Goal: Find specific page/section: Find specific page/section

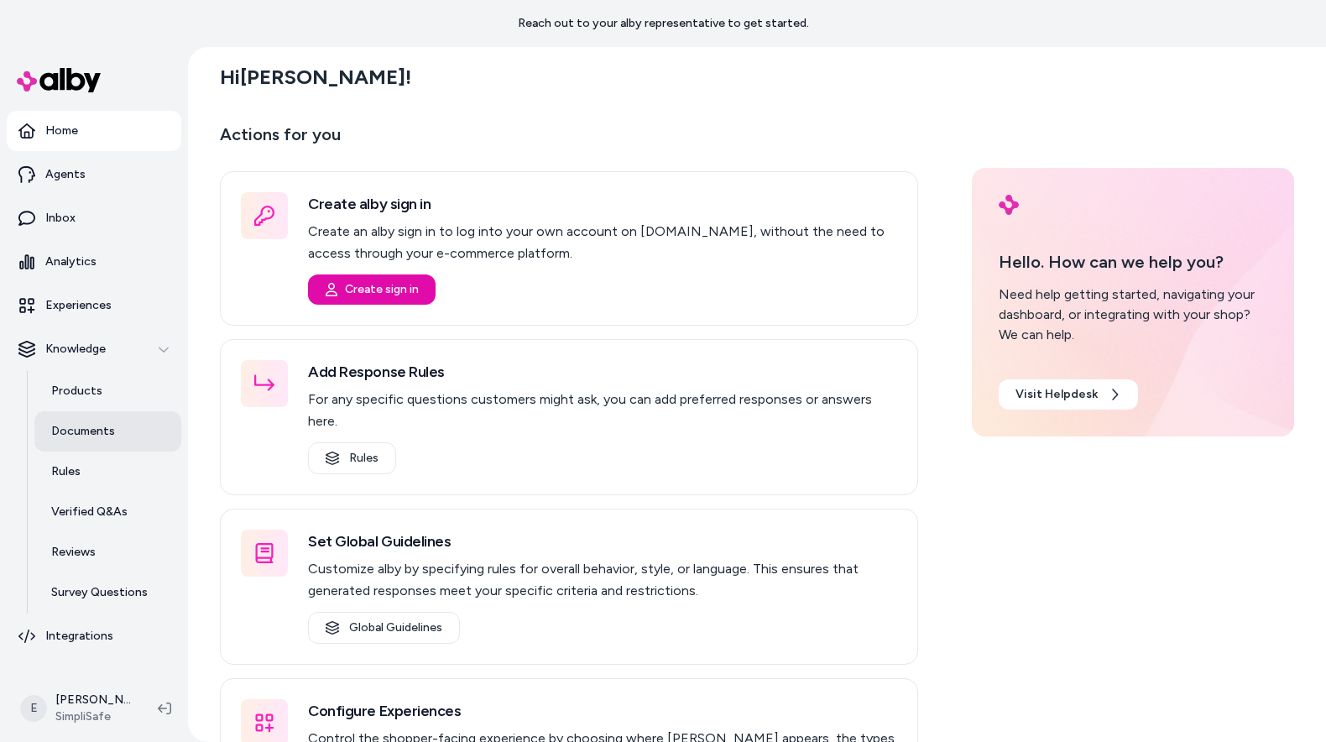
click at [101, 437] on p "Documents" at bounding box center [83, 431] width 64 height 17
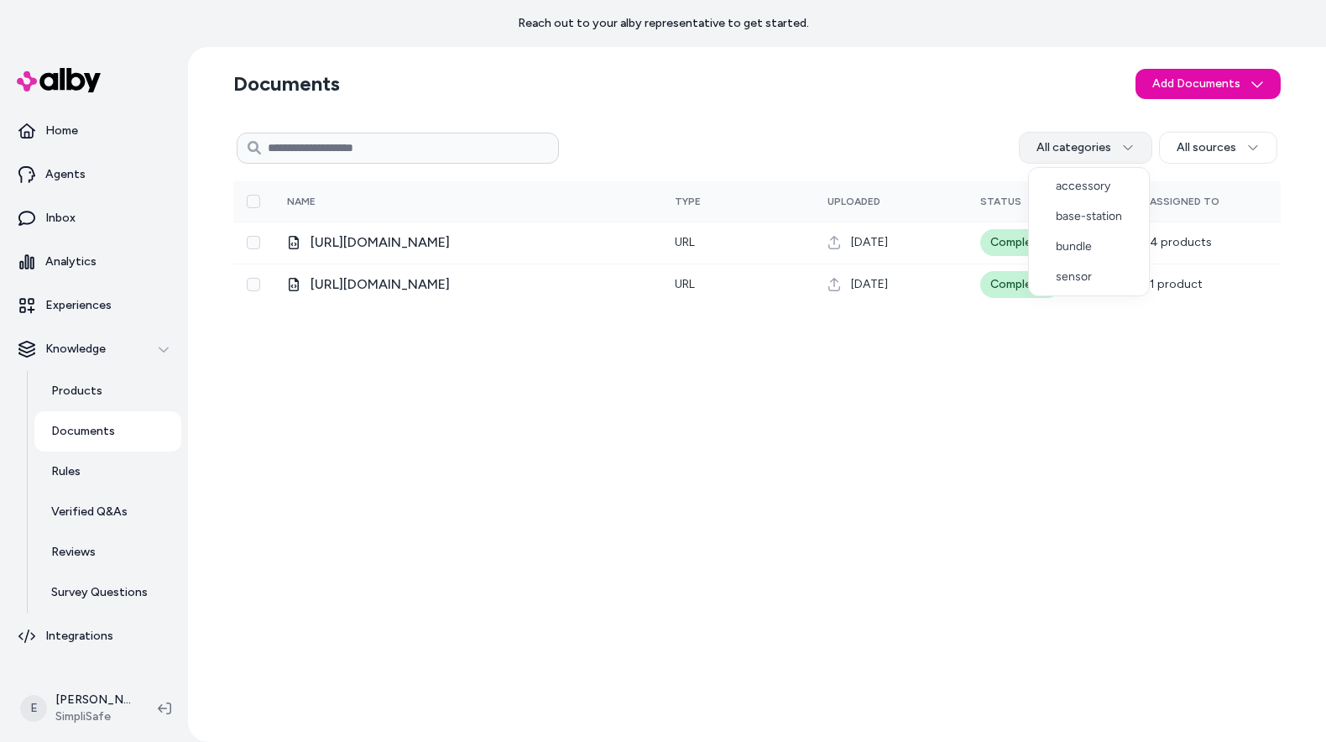
click at [1100, 149] on html "Reach out to your alby representative to get started. Home Agents Inbox Analyti…" at bounding box center [663, 371] width 1326 height 742
click at [1159, 124] on html "Reach out to your alby representative to get started. Home Agents Inbox Analyti…" at bounding box center [663, 371] width 1326 height 742
click at [655, 88] on section "Documents Add Documents" at bounding box center [756, 83] width 1047 height 47
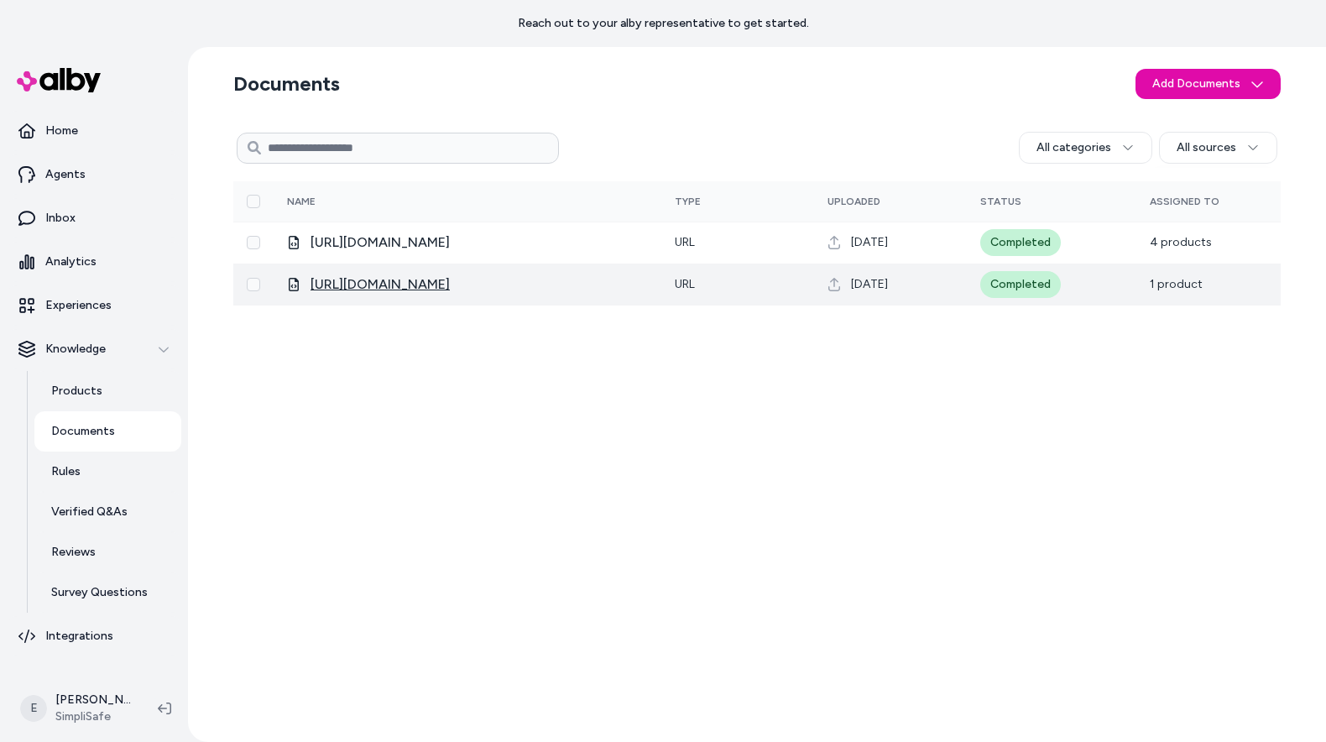
click at [450, 287] on span "https://support.simplisafe.com/articles/temperature-sensor/testing-the-temperat…" at bounding box center [379, 284] width 139 height 20
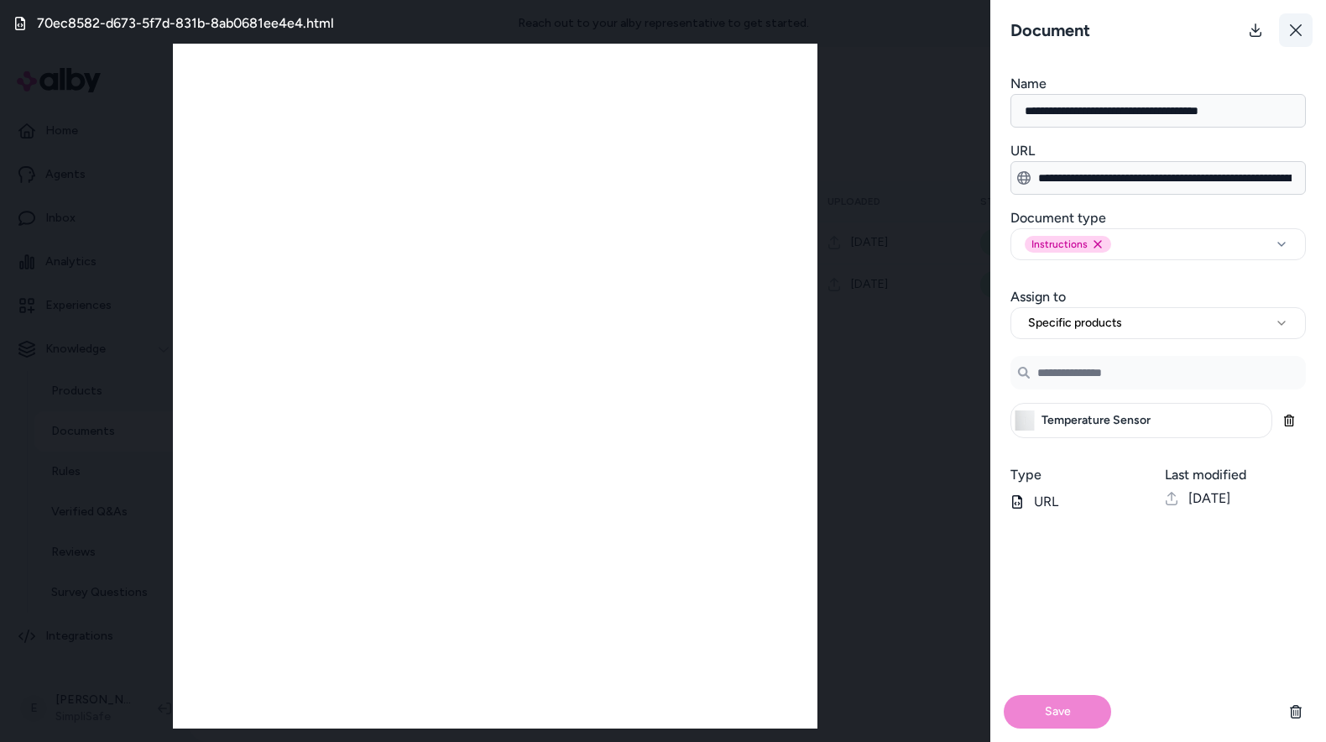
click at [1285, 32] on button at bounding box center [1296, 30] width 34 height 34
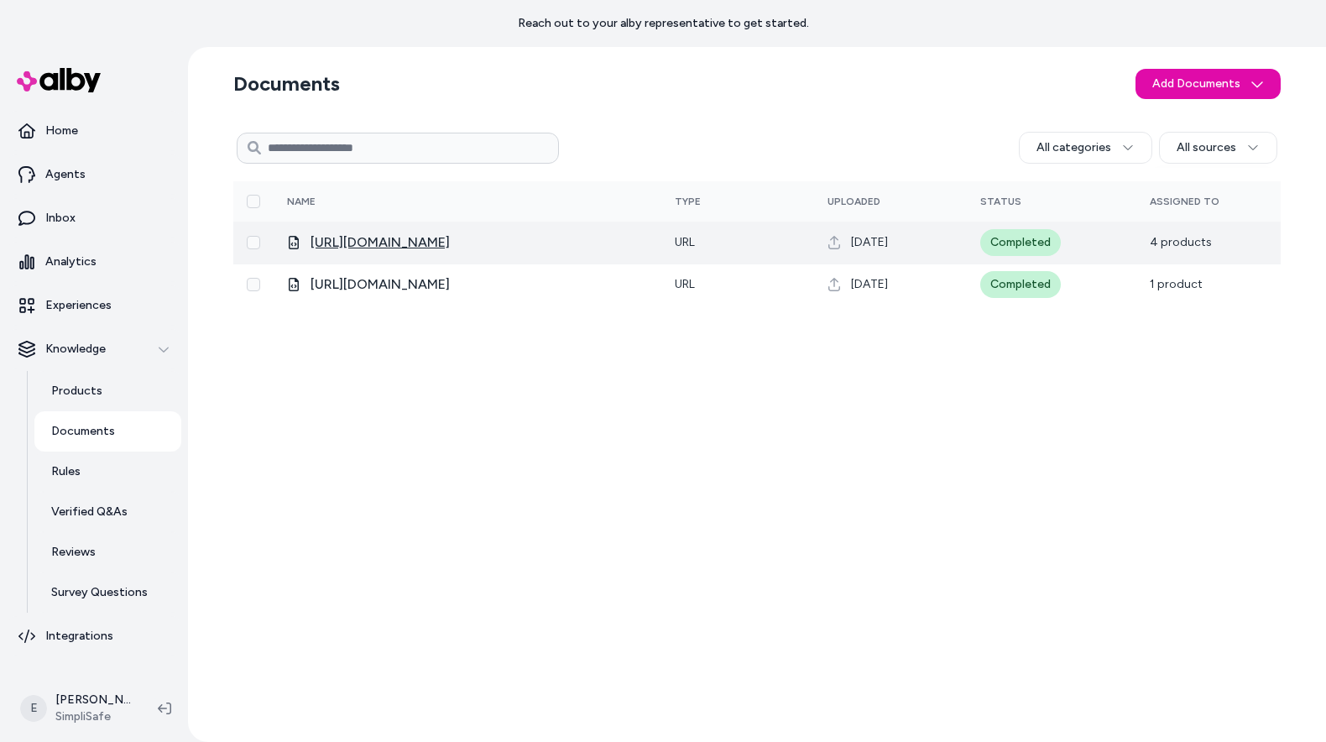
click at [450, 249] on span "https://support.simplisafe.com/articles/cameras/activity-zones-for-cameras/6851…" at bounding box center [379, 242] width 139 height 20
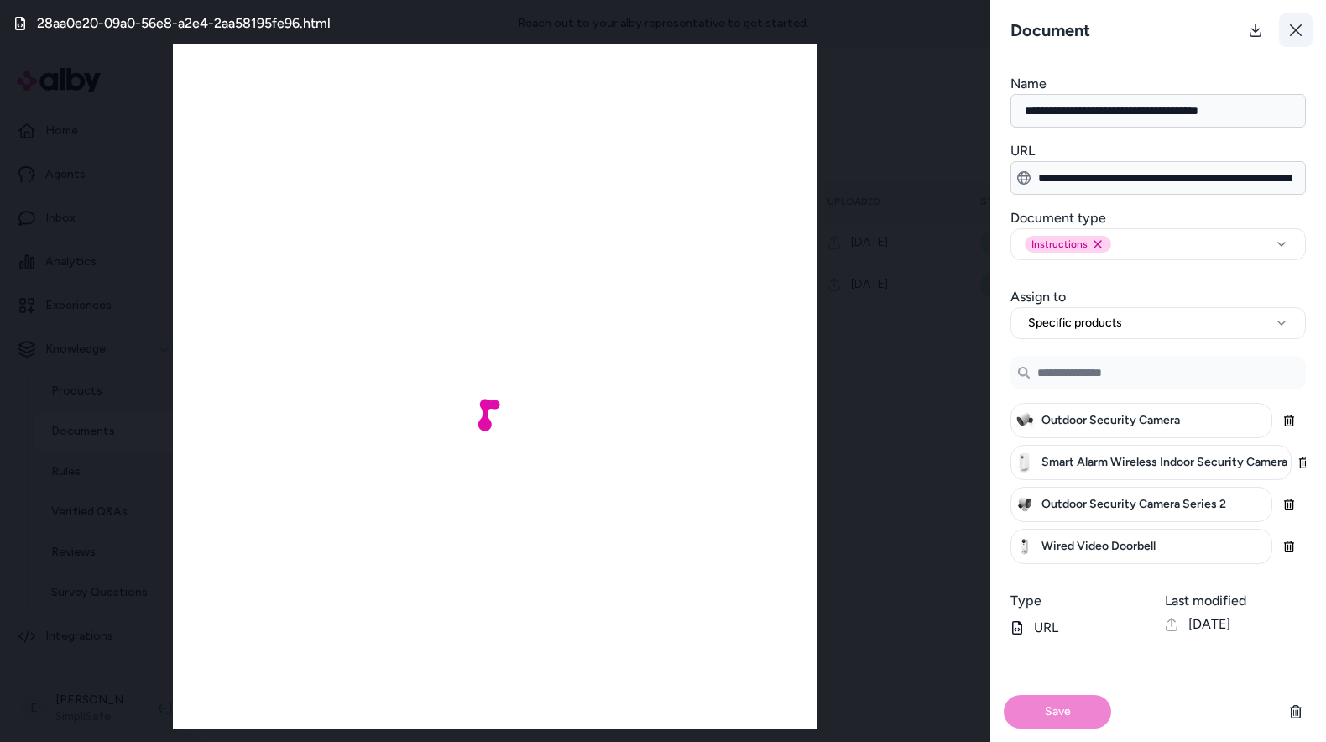
click at [1296, 27] on icon at bounding box center [1295, 29] width 13 height 13
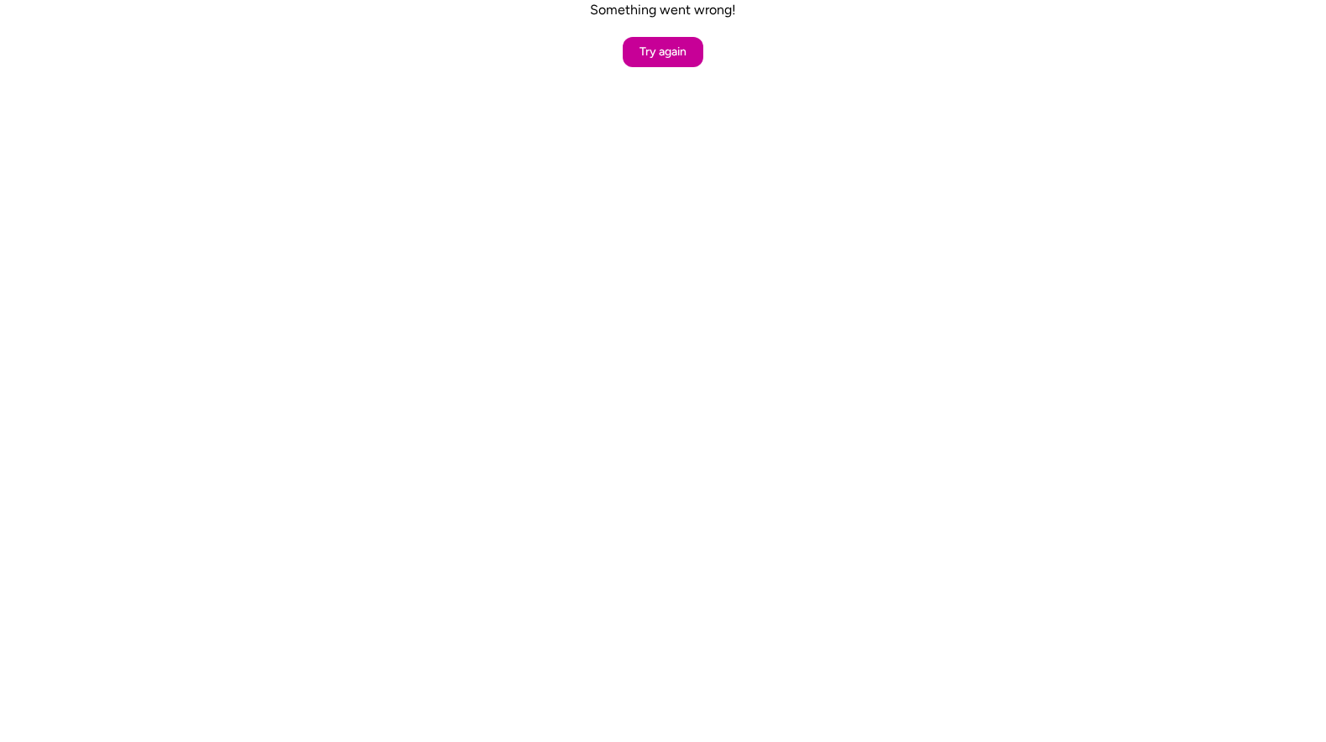
click at [675, 60] on button "Try again" at bounding box center [663, 52] width 81 height 30
click at [692, 59] on button "Try again" at bounding box center [663, 52] width 81 height 30
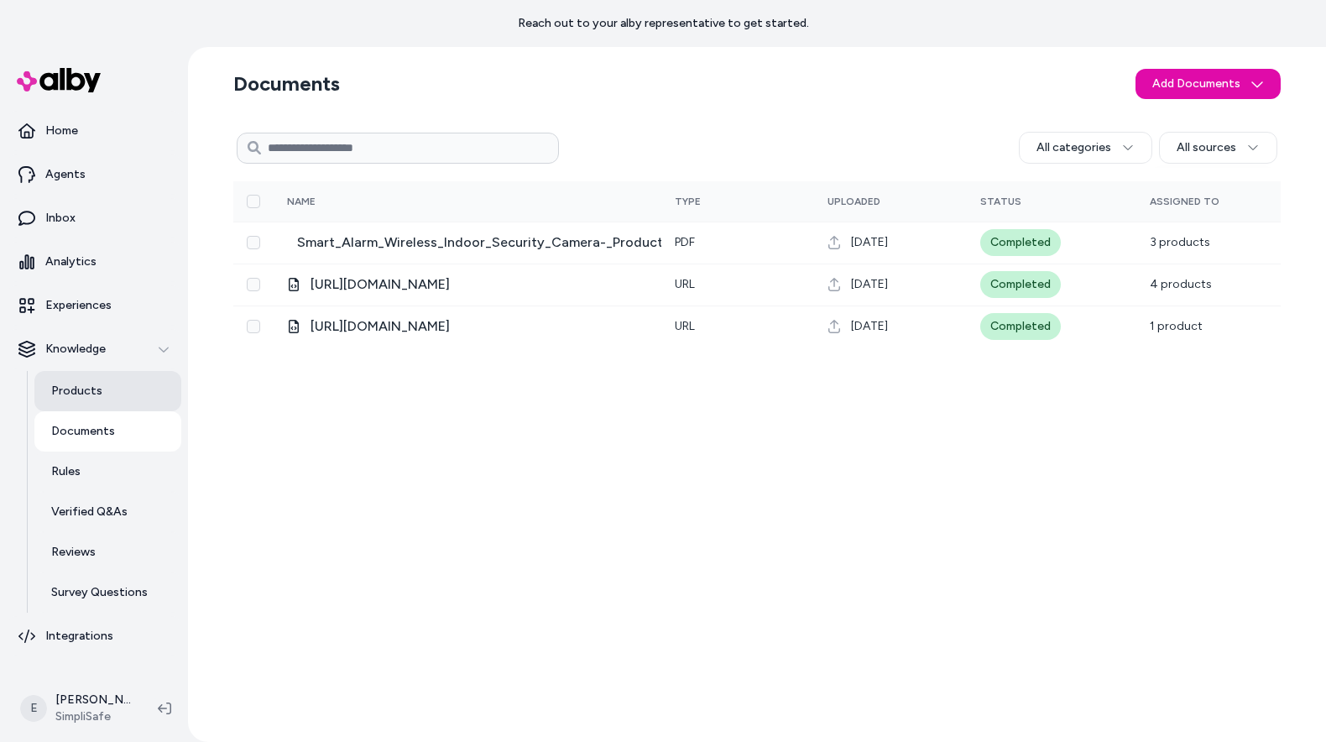
click at [111, 390] on link "Products" at bounding box center [107, 391] width 147 height 40
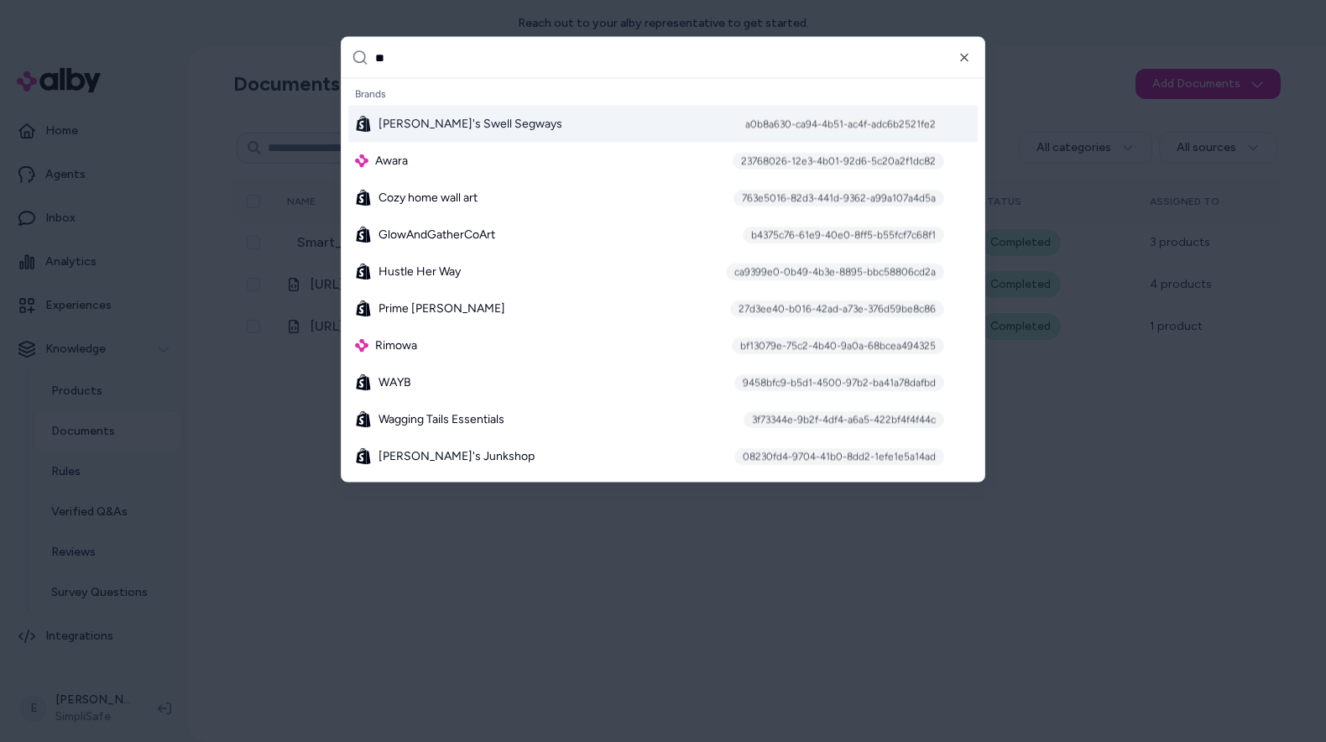
type input "***"
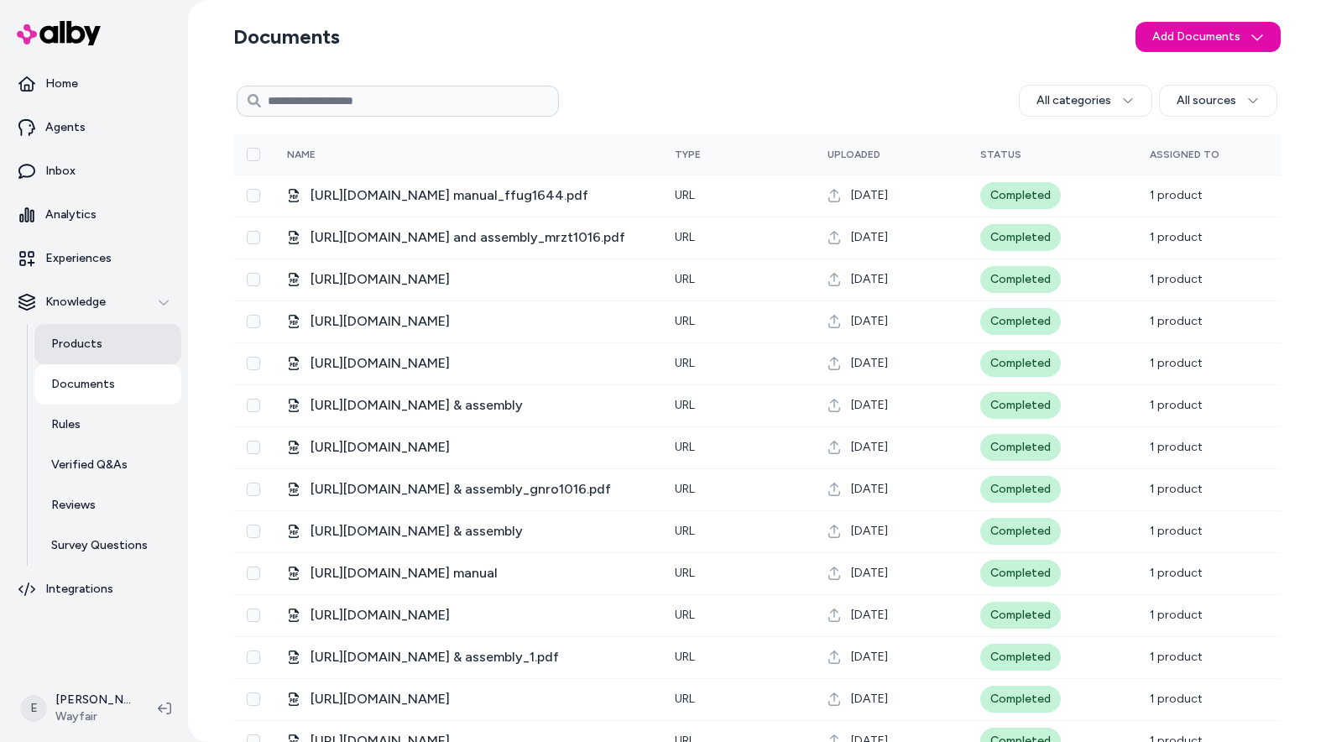
click at [122, 339] on link "Products" at bounding box center [107, 344] width 147 height 40
click at [81, 350] on p "Products" at bounding box center [76, 344] width 51 height 17
click at [93, 347] on p "Products" at bounding box center [76, 344] width 51 height 17
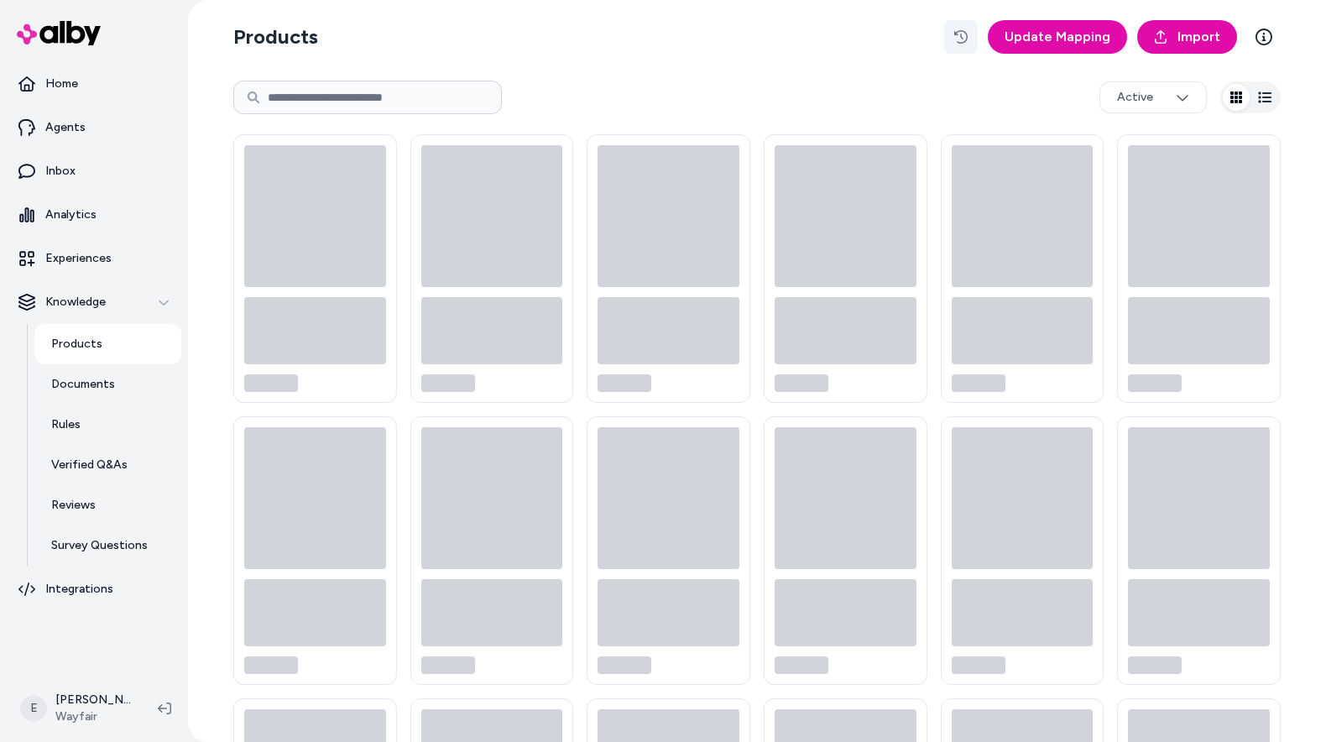
click at [967, 36] on icon "button" at bounding box center [960, 36] width 13 height 13
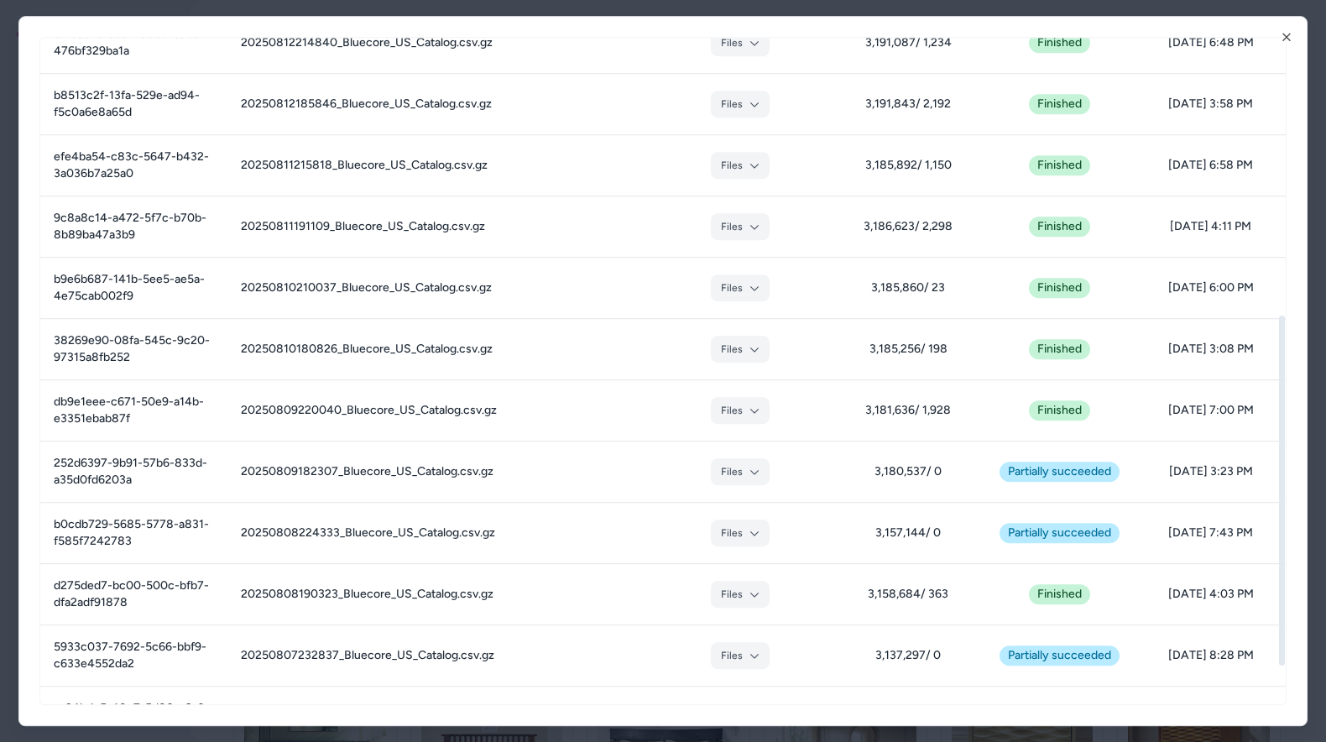
scroll to position [599, 0]
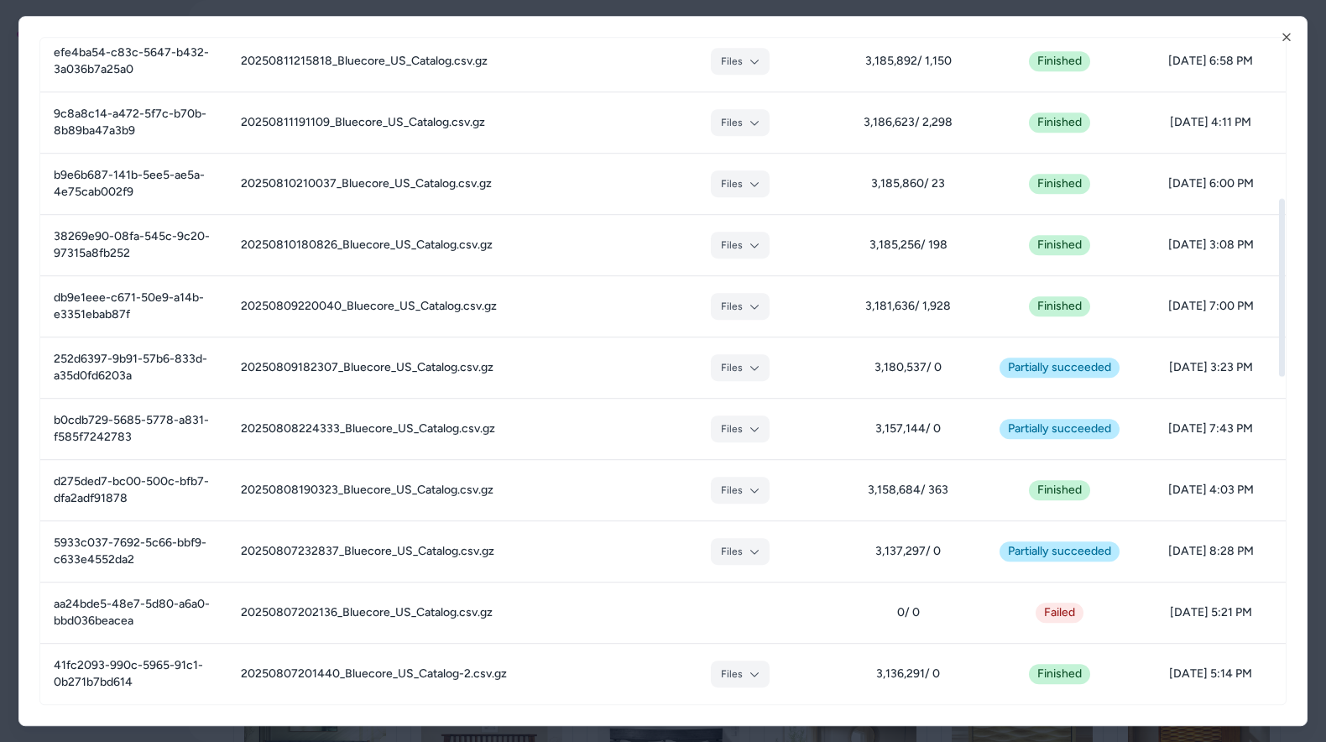
click at [1287, 47] on div "Job ID Filename Errors & Warnings Loaded / Deactivated Bundles Status Created A…" at bounding box center [662, 371] width 1289 height 710
